Goal: Check status

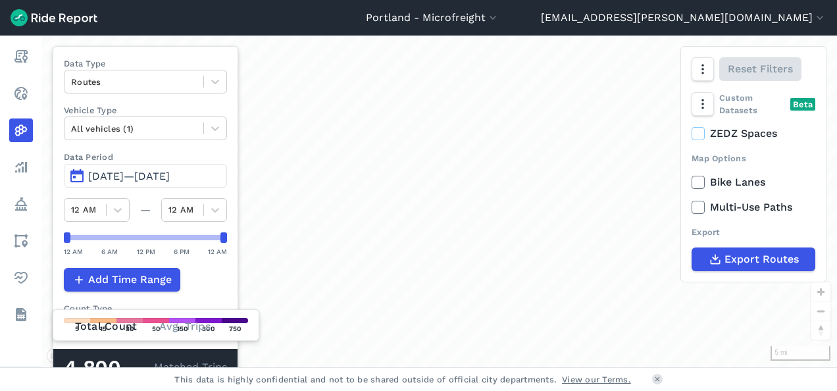
click at [127, 176] on span "[DATE]—[DATE]" at bounding box center [129, 176] width 82 height 13
click at [349, 15] on header "[GEOGRAPHIC_DATA] - [GEOGRAPHIC_DATA] [GEOGRAPHIC_DATA] - [GEOGRAPHIC_DATA] [GE…" at bounding box center [418, 18] width 837 height 36
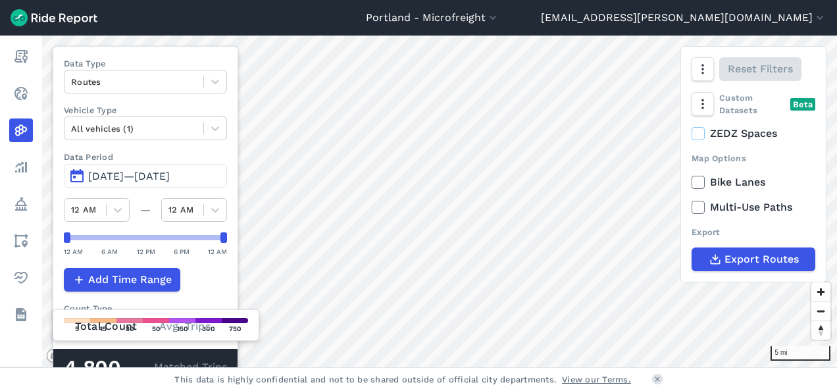
click at [126, 173] on span "[DATE]—[DATE]" at bounding box center [129, 176] width 82 height 13
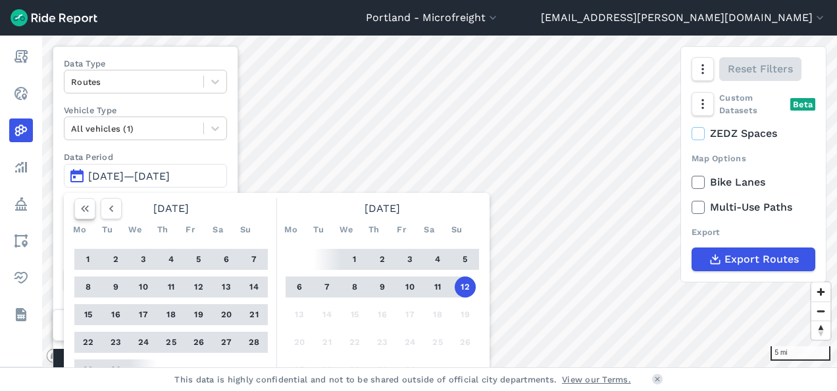
click at [86, 211] on icon "button" at bounding box center [84, 208] width 13 height 13
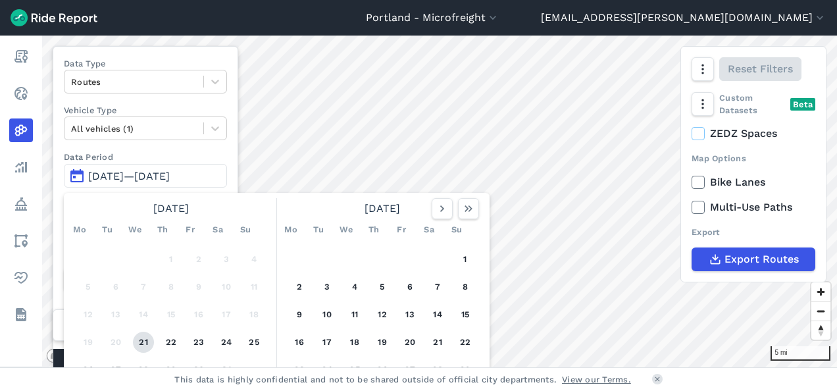
click at [145, 341] on button "21" at bounding box center [143, 342] width 21 height 21
click at [465, 207] on icon "button" at bounding box center [468, 208] width 13 height 13
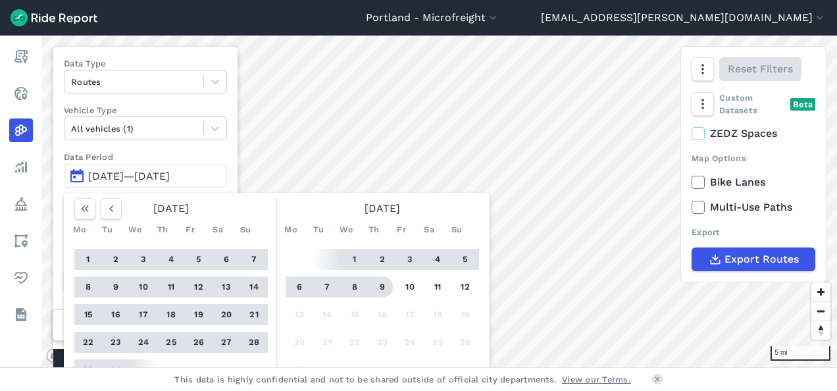
click at [384, 288] on button "9" at bounding box center [382, 286] width 21 height 21
